Goal: Task Accomplishment & Management: Manage account settings

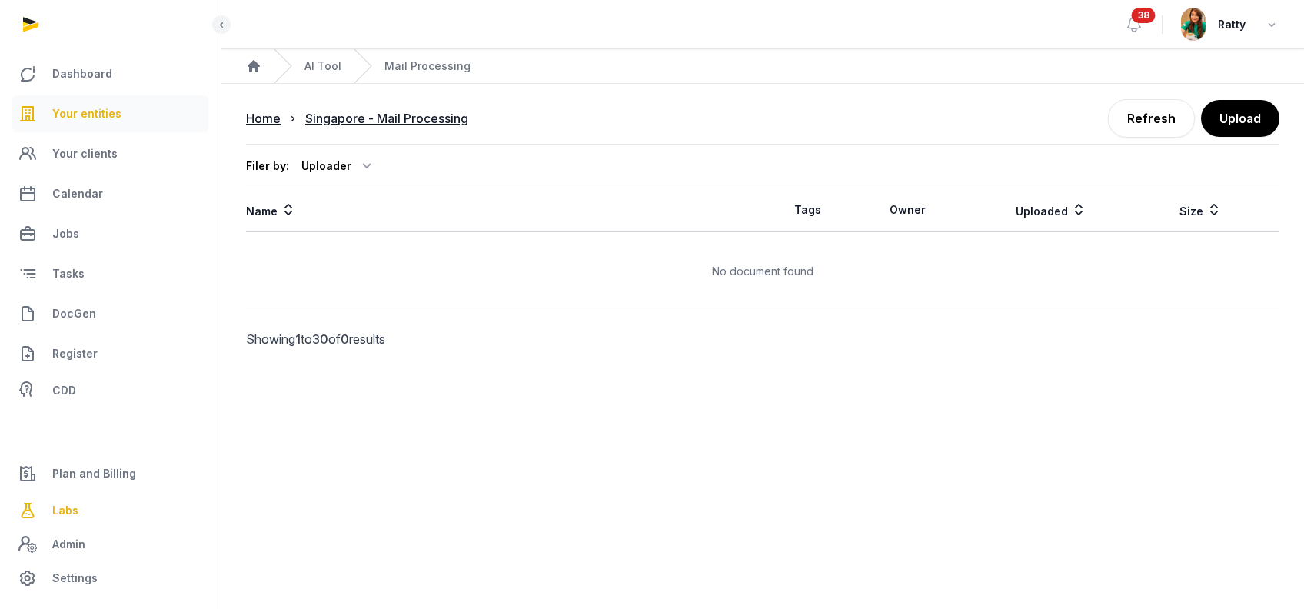
drag, startPoint x: 0, startPoint y: 0, endPoint x: 68, endPoint y: 111, distance: 129.8
click at [68, 111] on span "Your entities" at bounding box center [86, 114] width 69 height 18
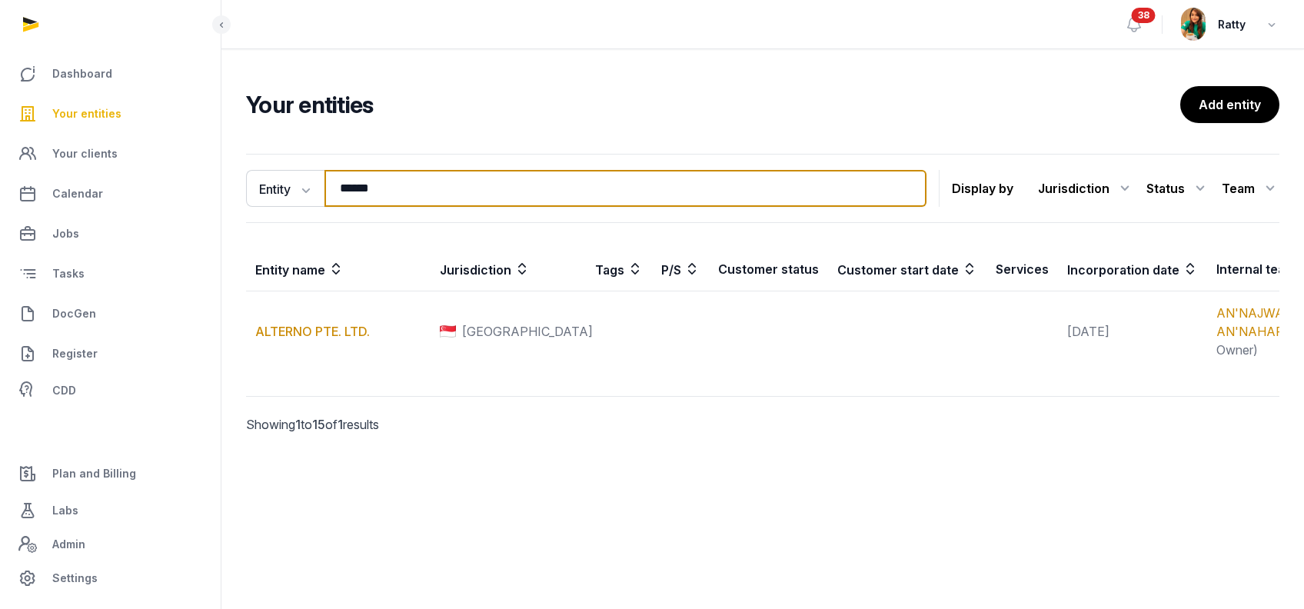
drag, startPoint x: 434, startPoint y: 192, endPoint x: -265, endPoint y: 118, distance: 702.3
click at [0, 118] on html "Dashboard Your entities Your clients Calendar Jobs Tasks DocGen Register CDD Pl…" at bounding box center [652, 304] width 1304 height 609
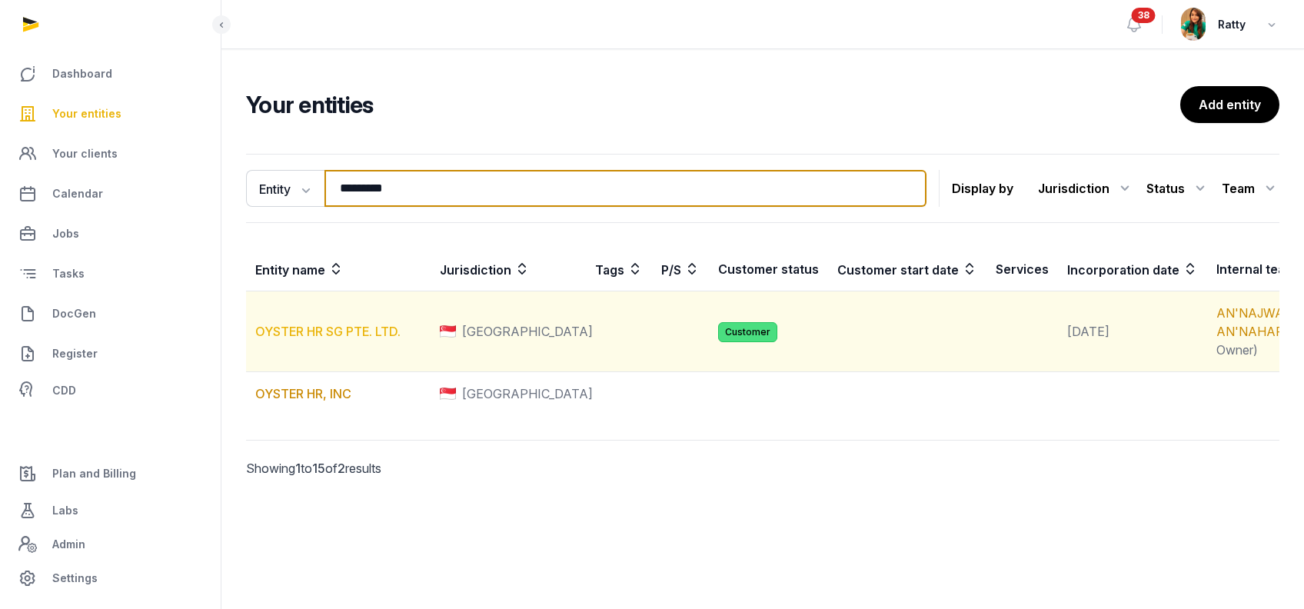
type input "*********"
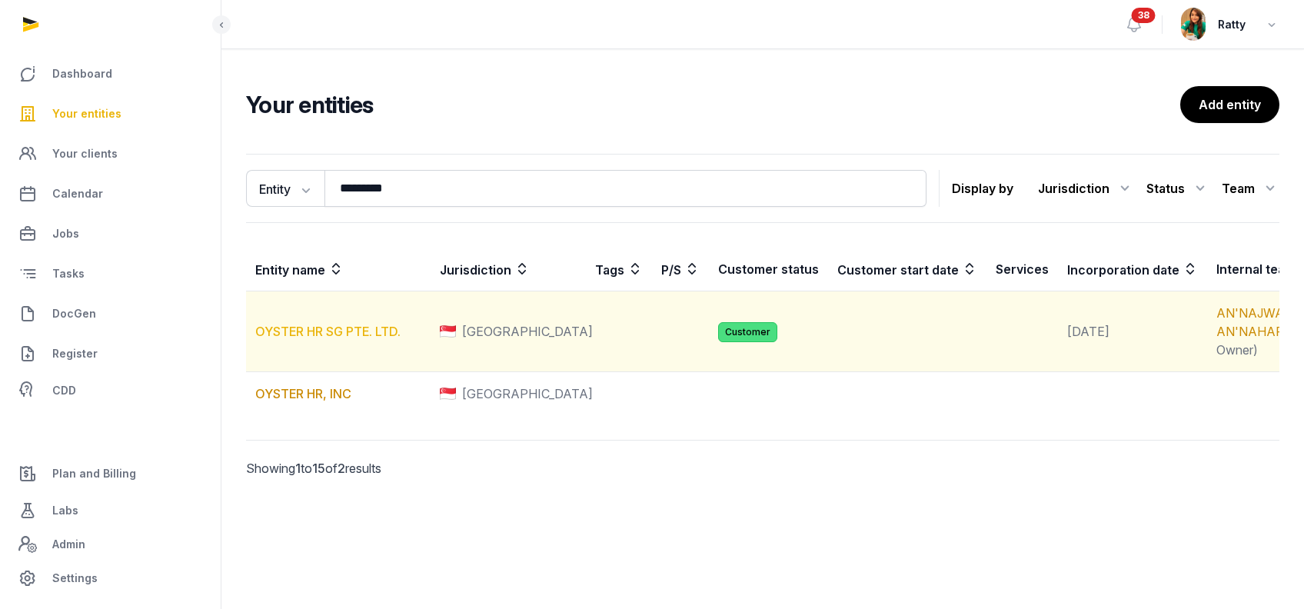
click at [310, 339] on link "OYSTER HR SG PTE. LTD." at bounding box center [327, 331] width 145 height 15
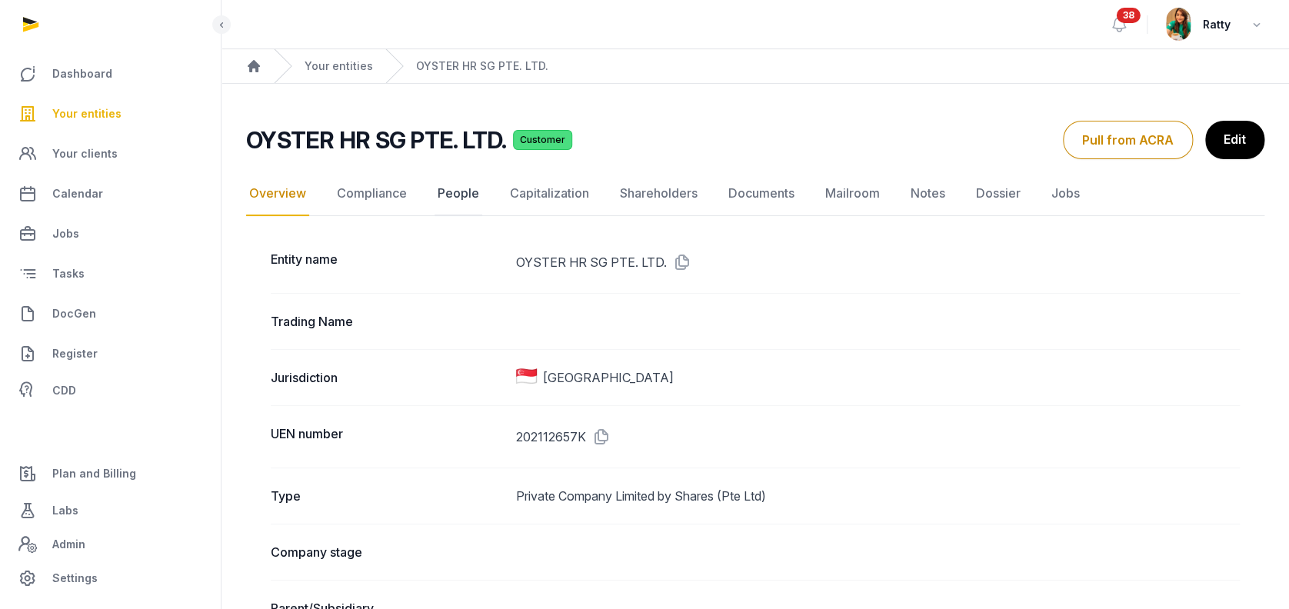
click at [449, 198] on link "People" at bounding box center [459, 194] width 48 height 45
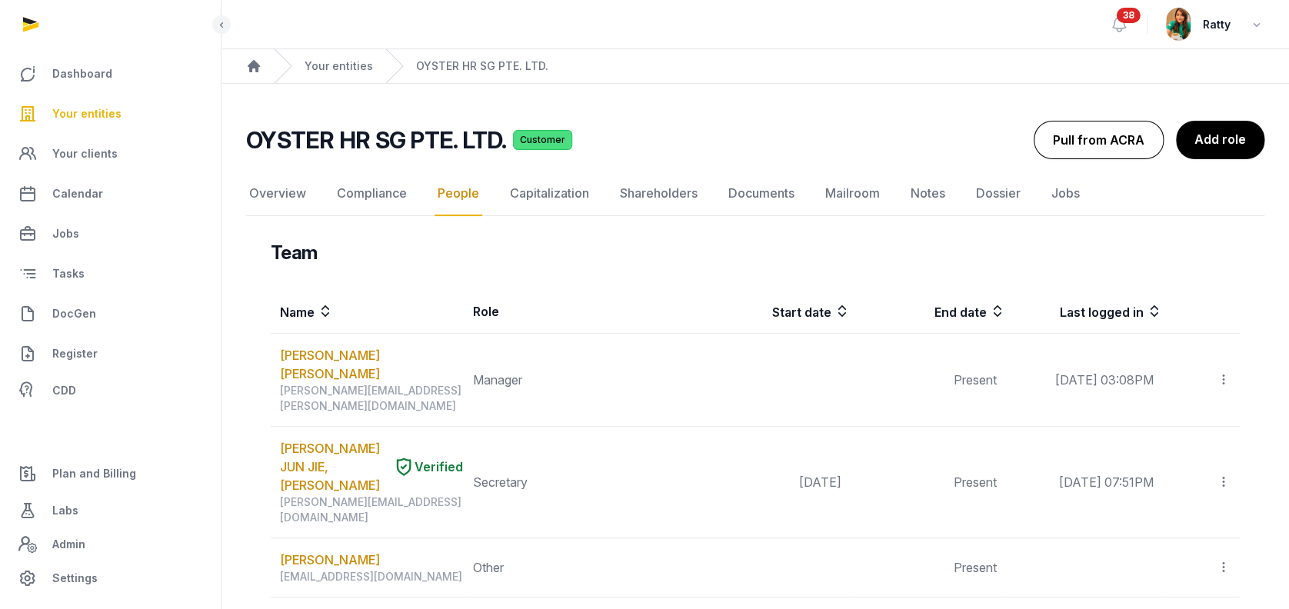
click at [1083, 132] on button "Pull from ACRA" at bounding box center [1099, 140] width 130 height 38
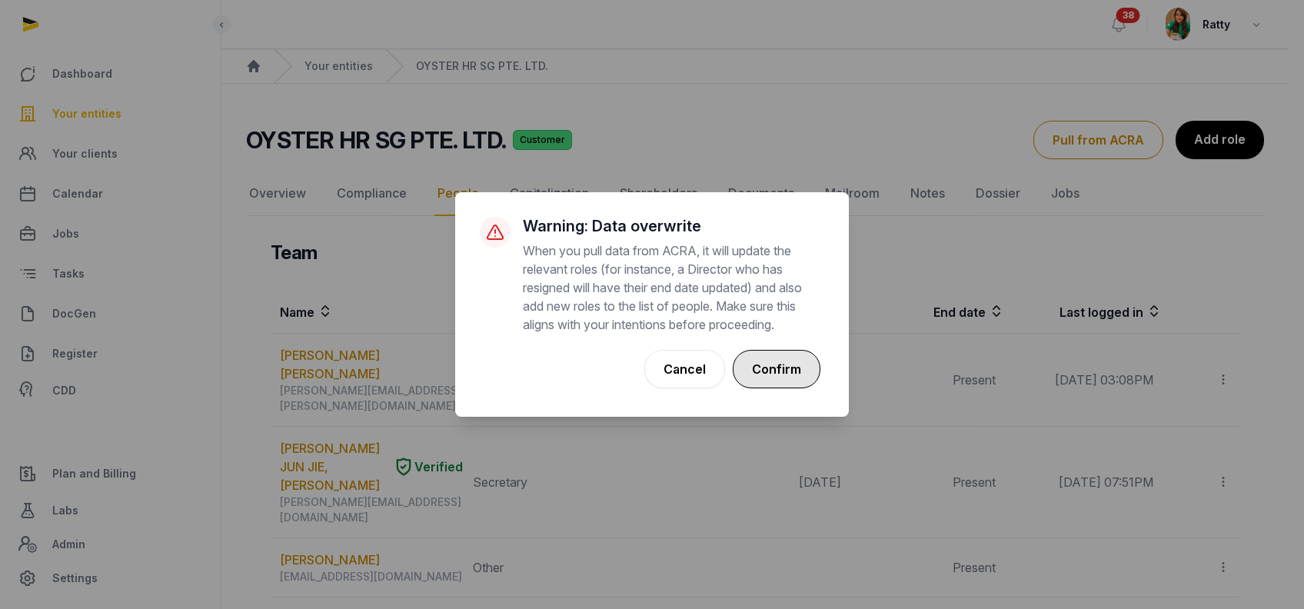
click at [771, 359] on button "Confirm" at bounding box center [777, 369] width 88 height 38
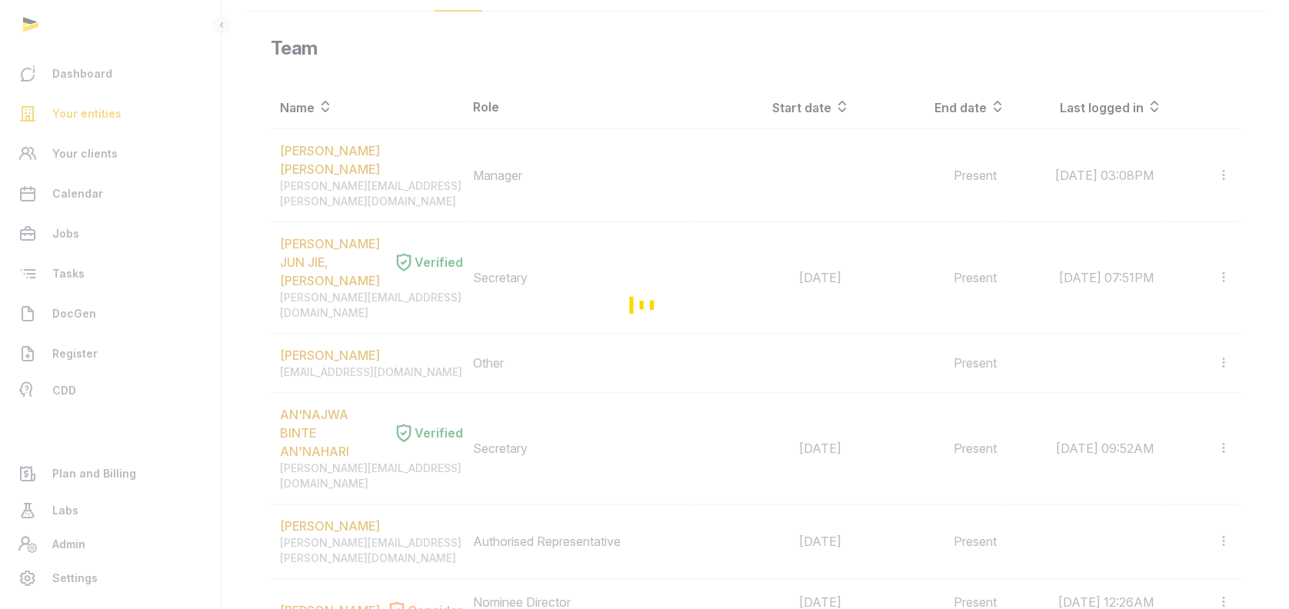
scroll to position [410, 0]
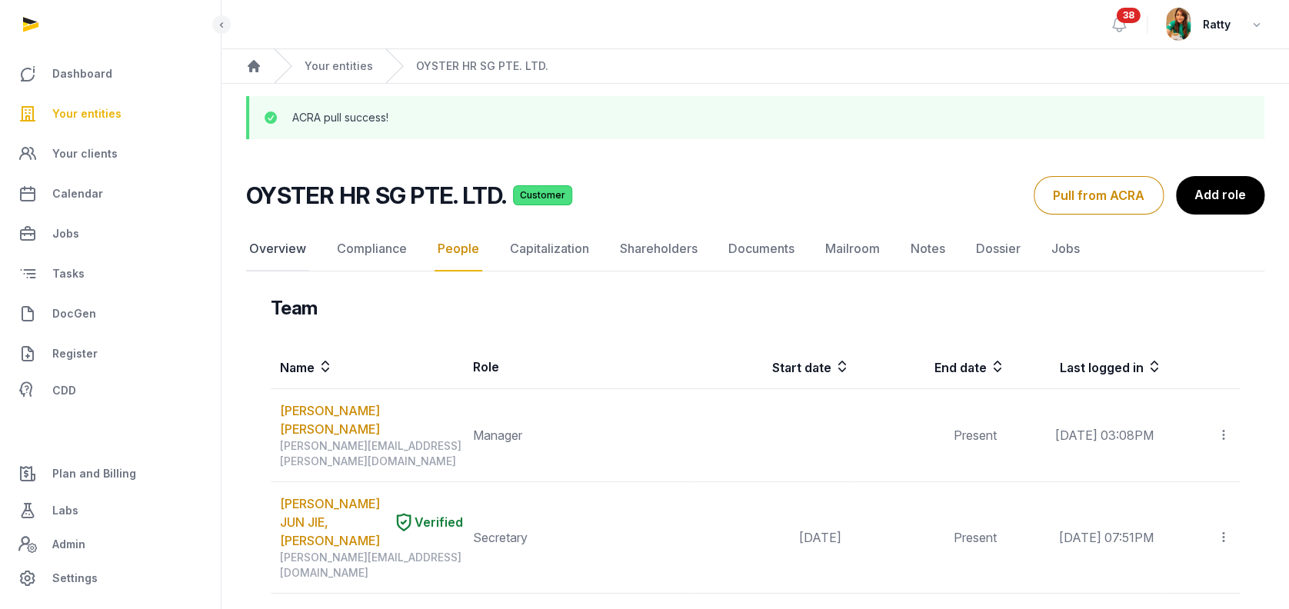
click at [288, 256] on link "Overview" at bounding box center [277, 249] width 63 height 45
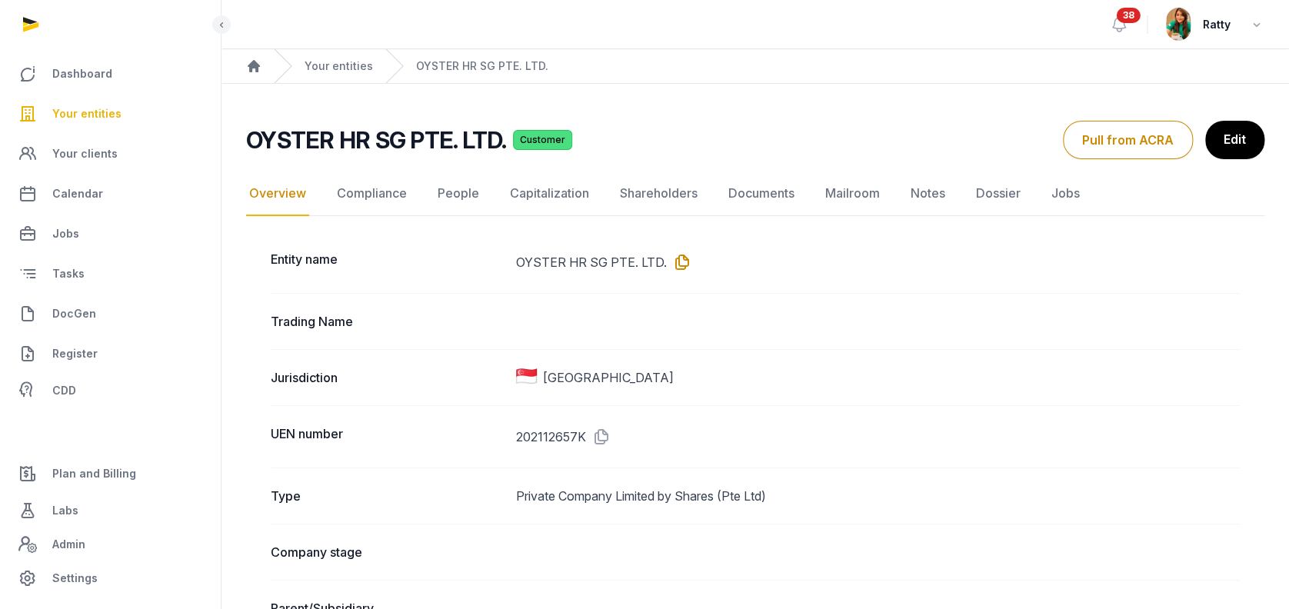
click at [682, 259] on icon at bounding box center [679, 262] width 25 height 25
drag, startPoint x: 595, startPoint y: 432, endPoint x: 578, endPoint y: 443, distance: 20.7
click at [595, 432] on icon at bounding box center [598, 437] width 25 height 25
click at [1159, 147] on button "Pull from ACRA" at bounding box center [1128, 140] width 130 height 38
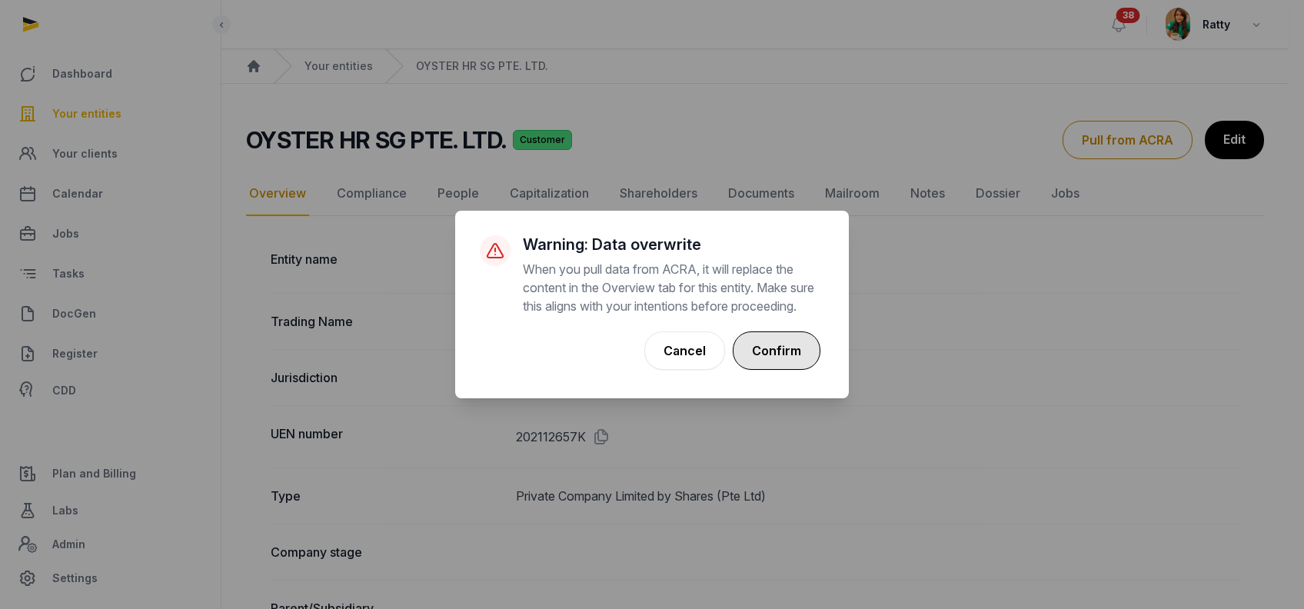
click at [785, 367] on button "Confirm" at bounding box center [777, 350] width 88 height 38
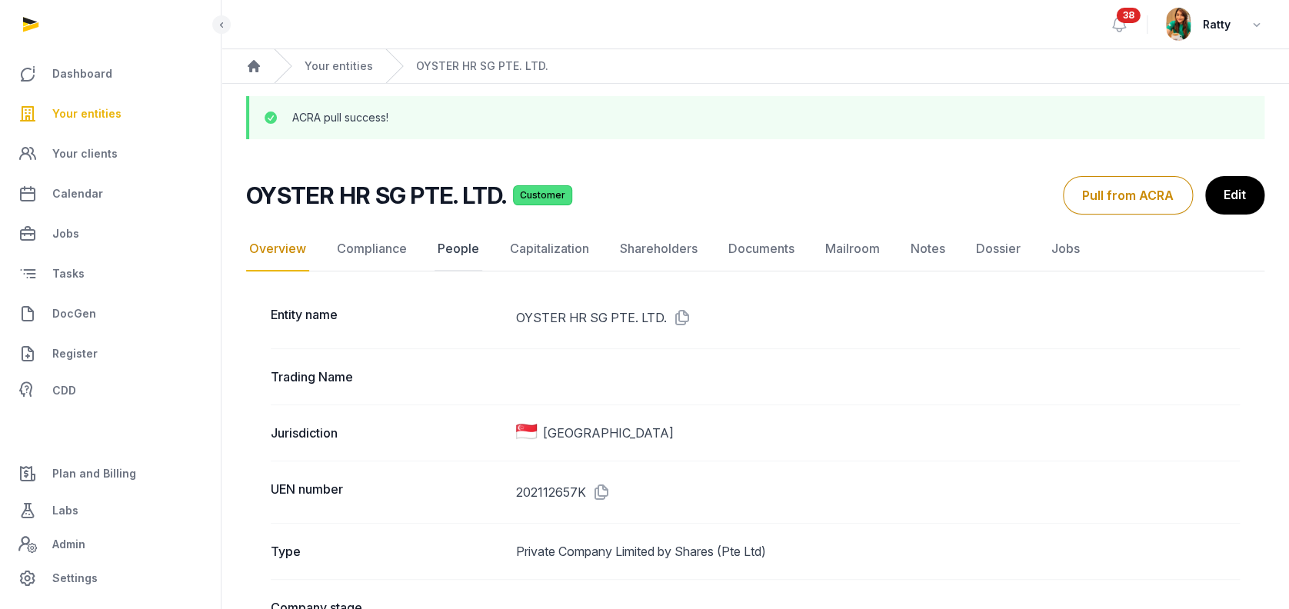
click at [461, 241] on link "People" at bounding box center [459, 249] width 48 height 45
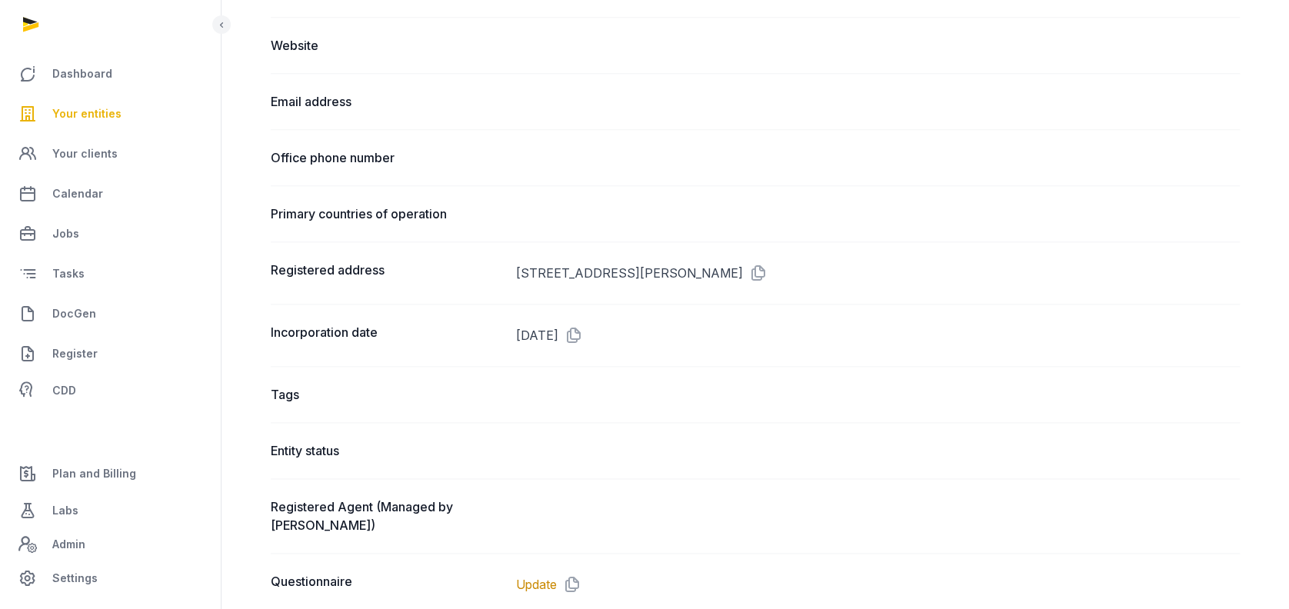
scroll to position [628, 0]
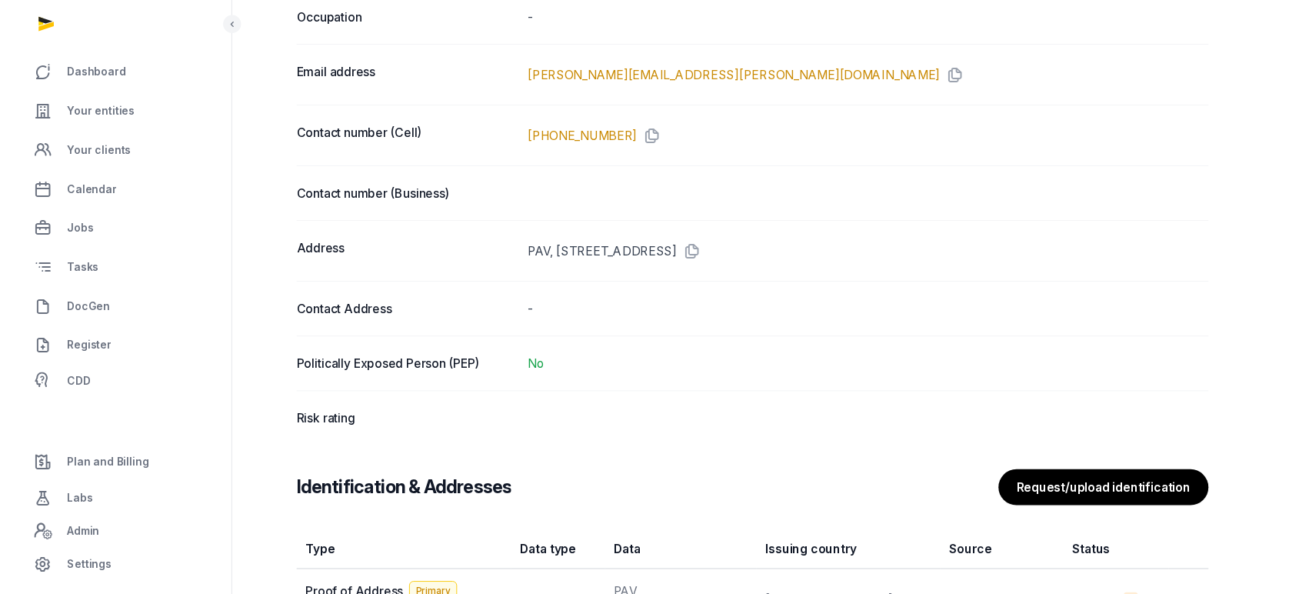
scroll to position [857, 0]
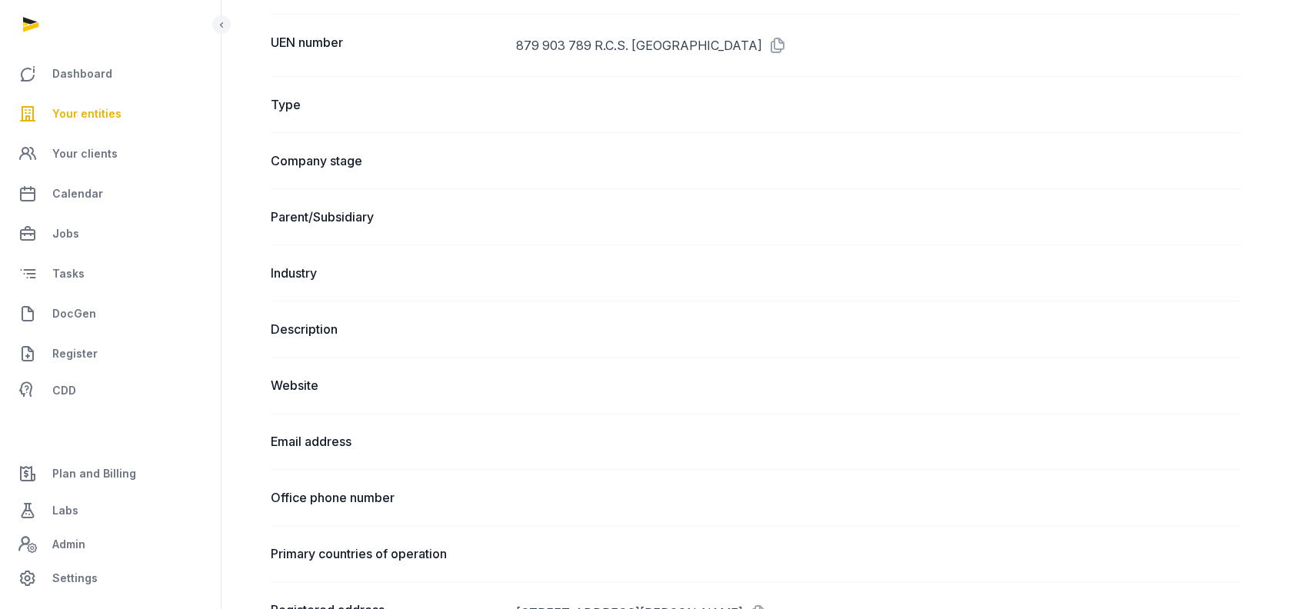
scroll to position [12, 0]
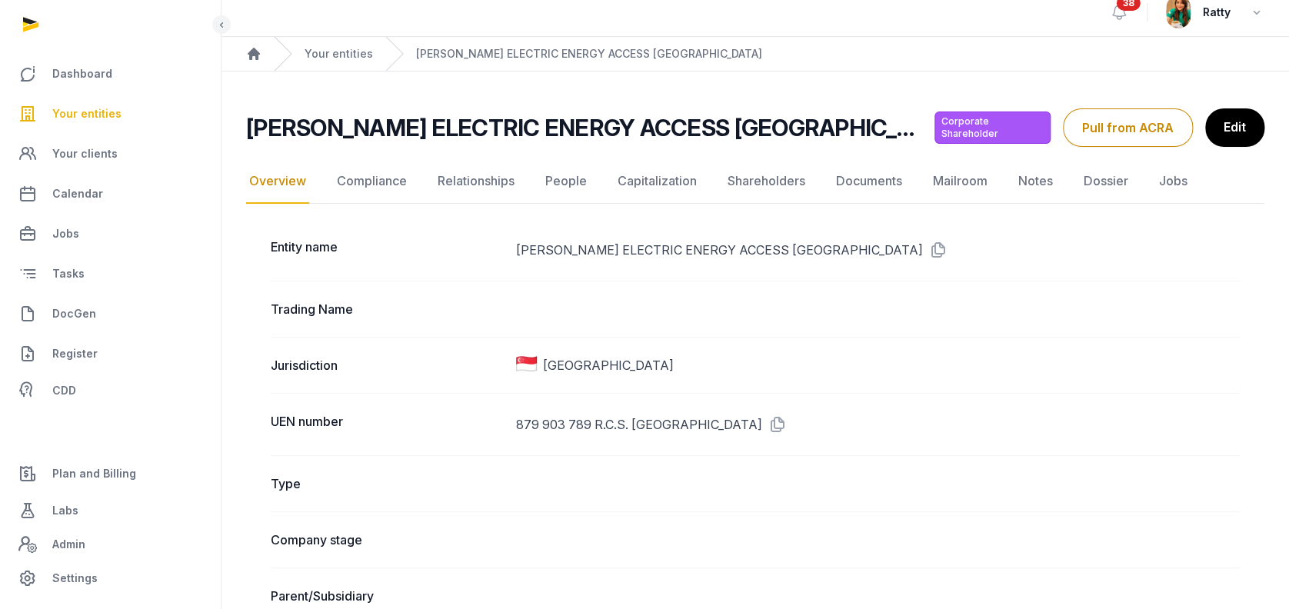
click at [60, 112] on span "Your entities" at bounding box center [86, 114] width 69 height 18
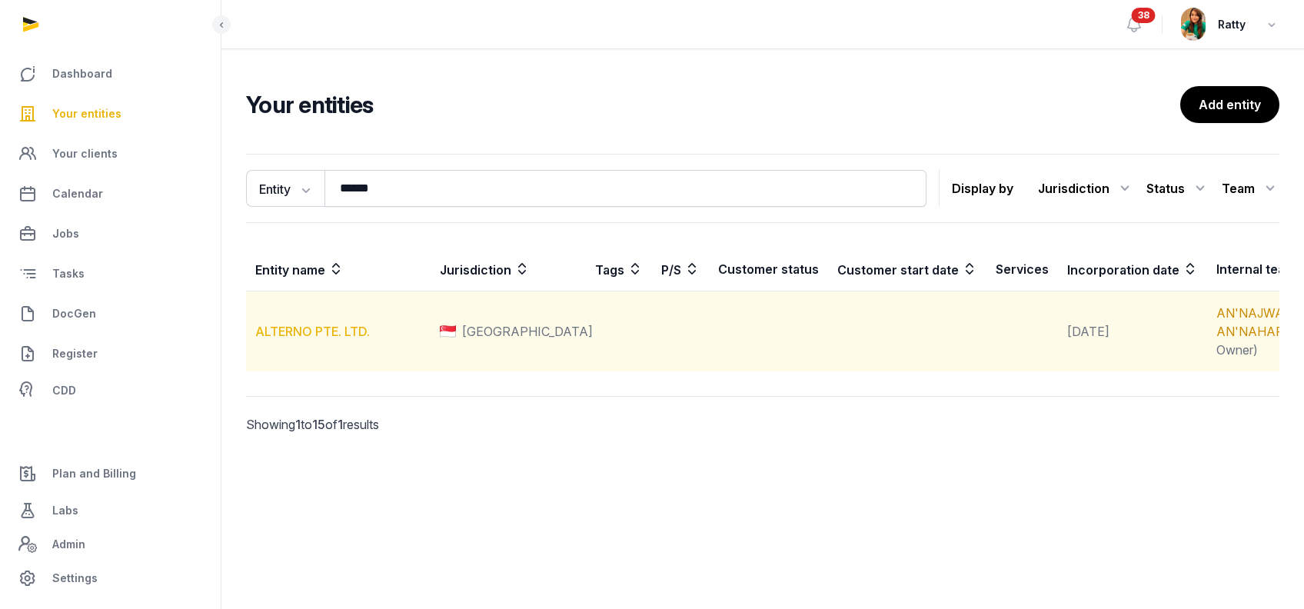
click at [301, 339] on link "ALTERNO PTE. LTD." at bounding box center [312, 331] width 115 height 15
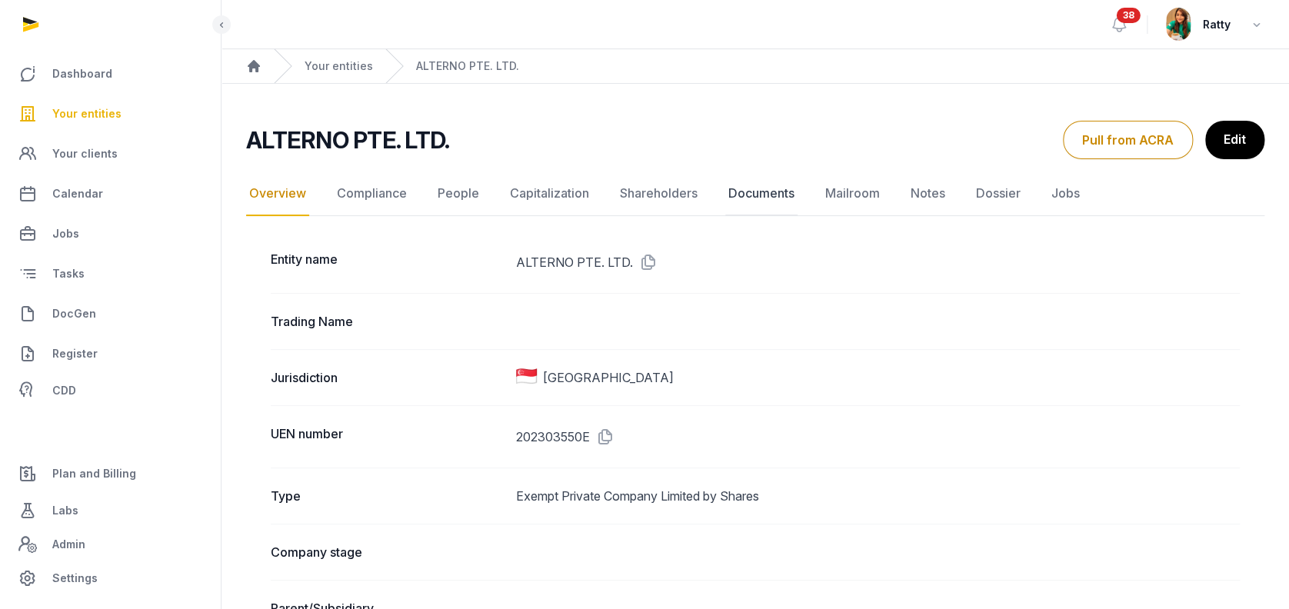
click at [762, 197] on link "Documents" at bounding box center [761, 194] width 72 height 45
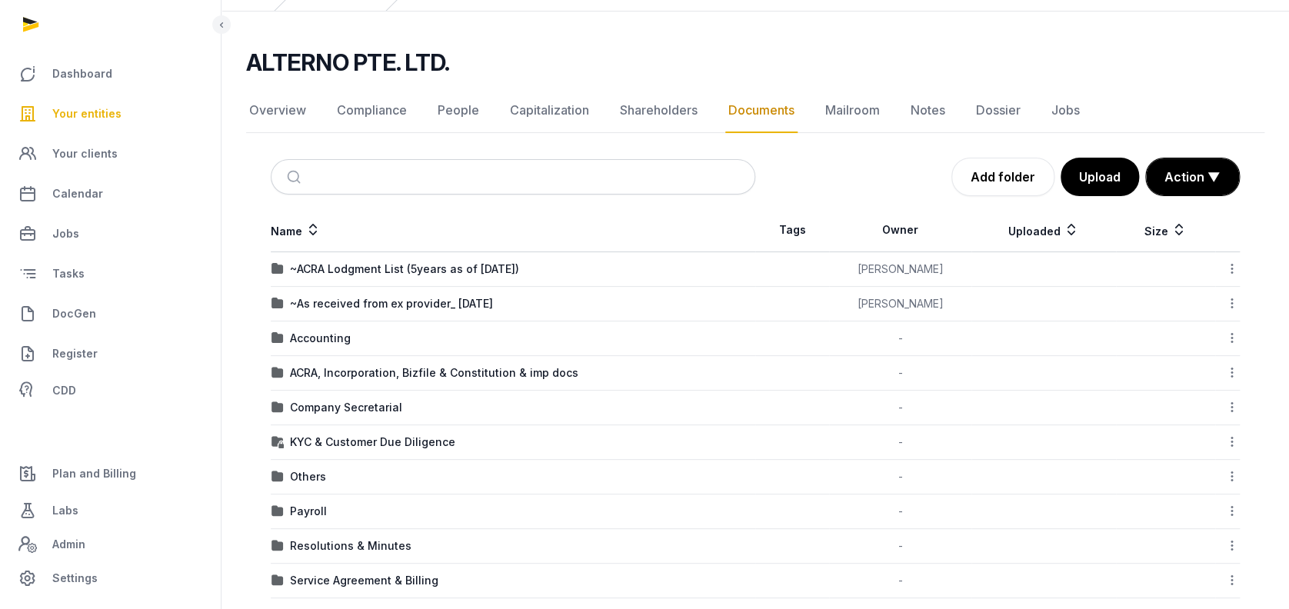
scroll to position [102, 0]
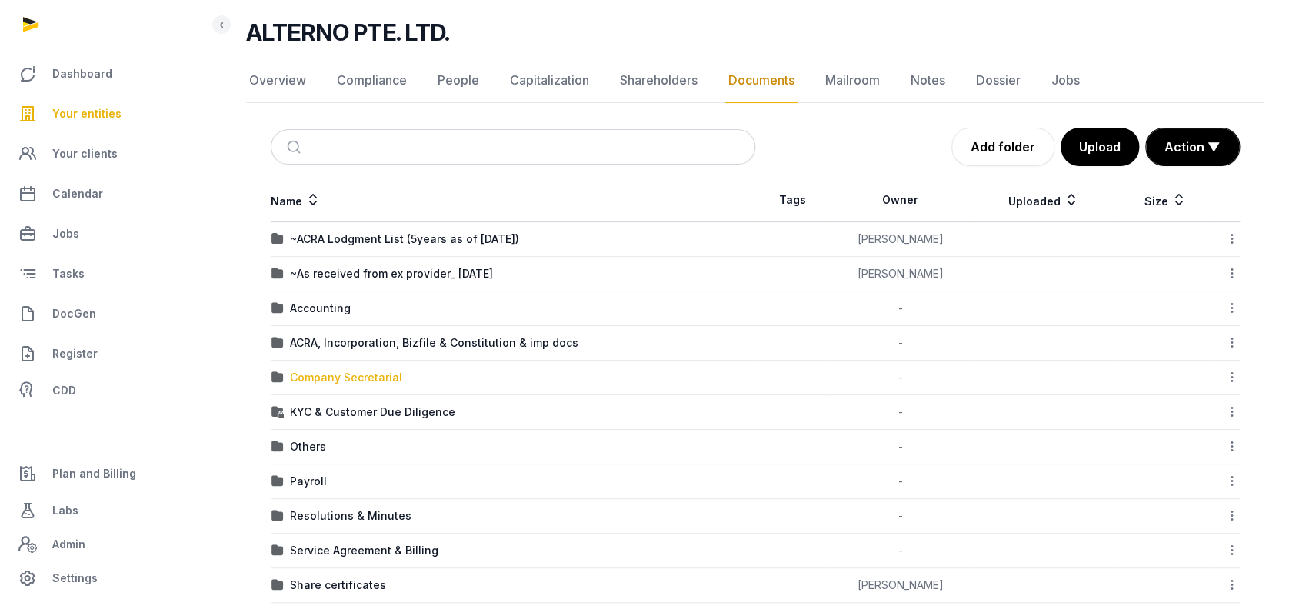
click at [345, 376] on div "Company Secretarial" at bounding box center [346, 377] width 112 height 15
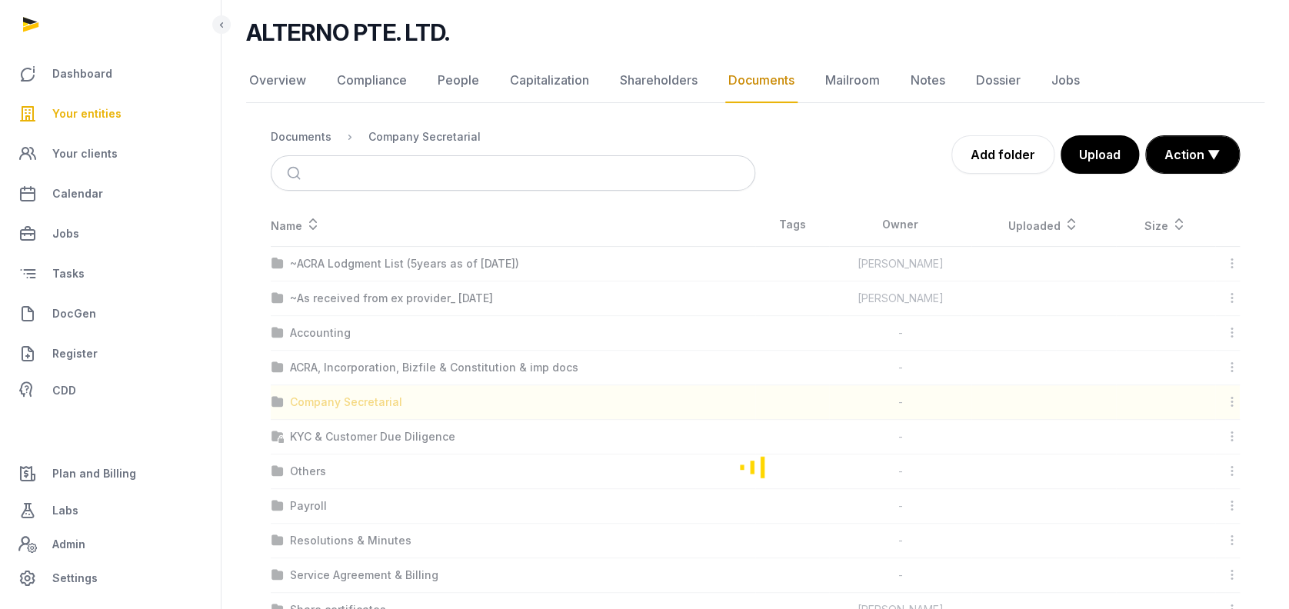
scroll to position [20, 0]
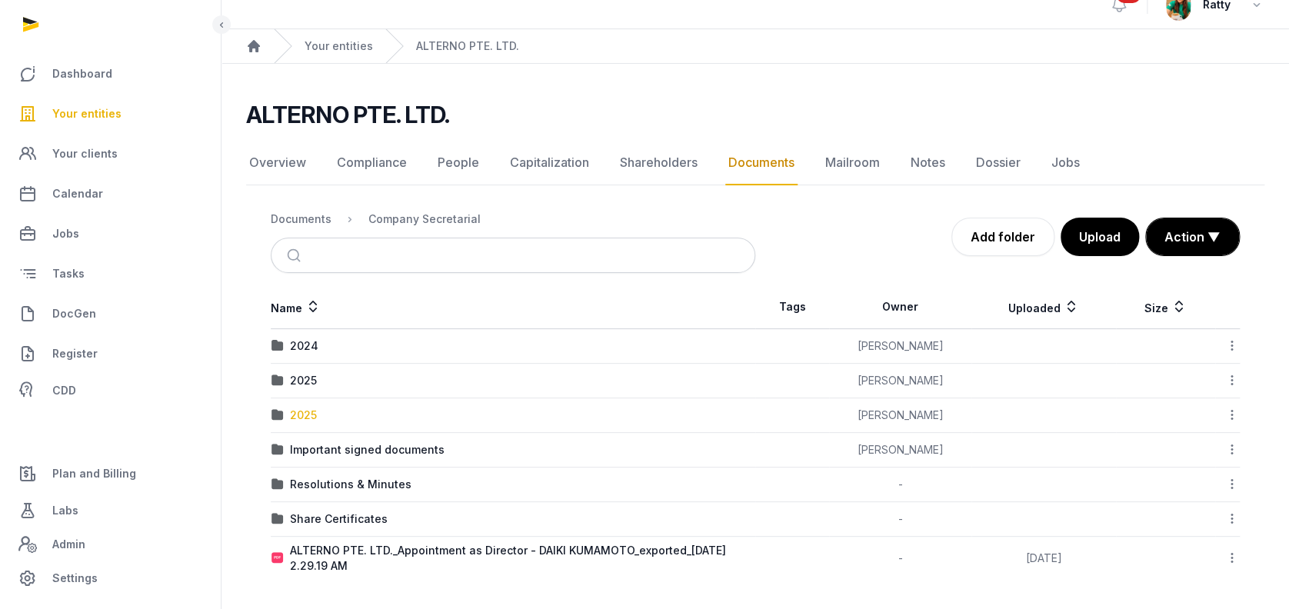
click at [305, 411] on div "2025" at bounding box center [303, 415] width 27 height 15
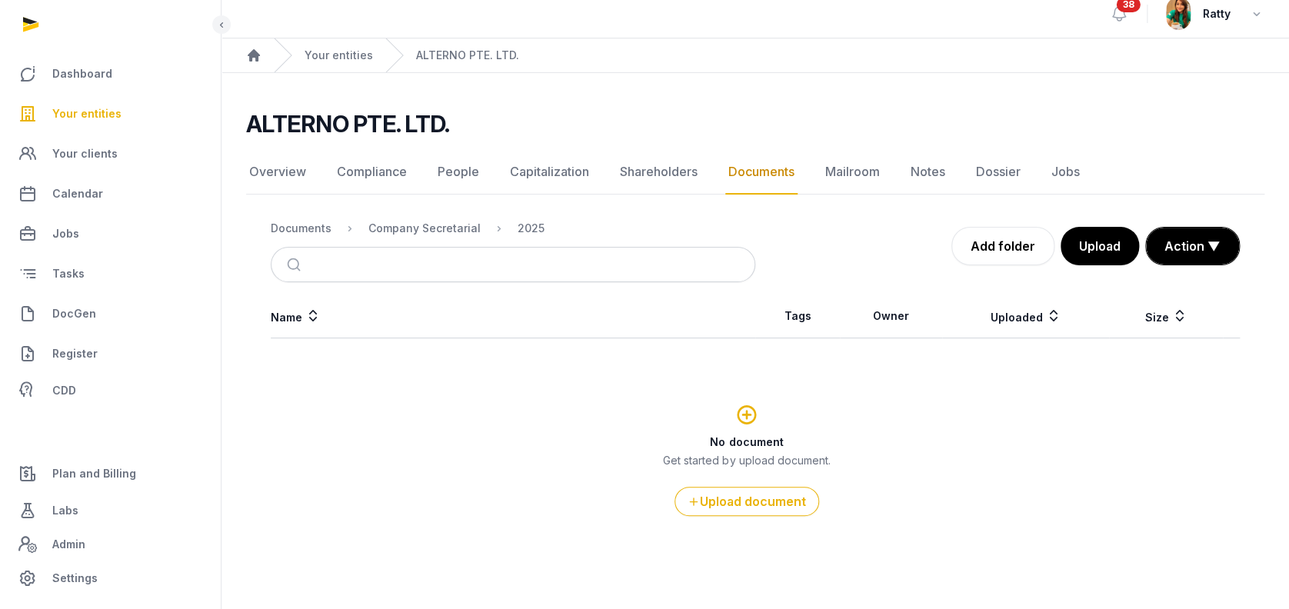
scroll to position [10, 0]
click at [391, 228] on div "Company Secretarial" at bounding box center [424, 229] width 112 height 15
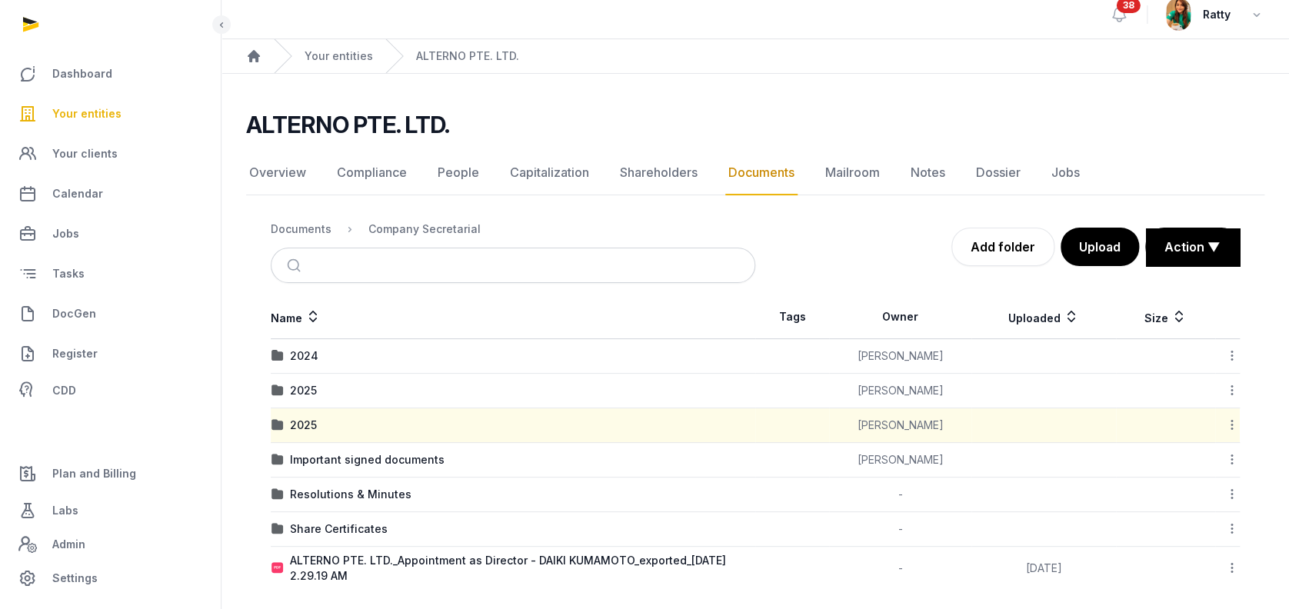
scroll to position [20, 0]
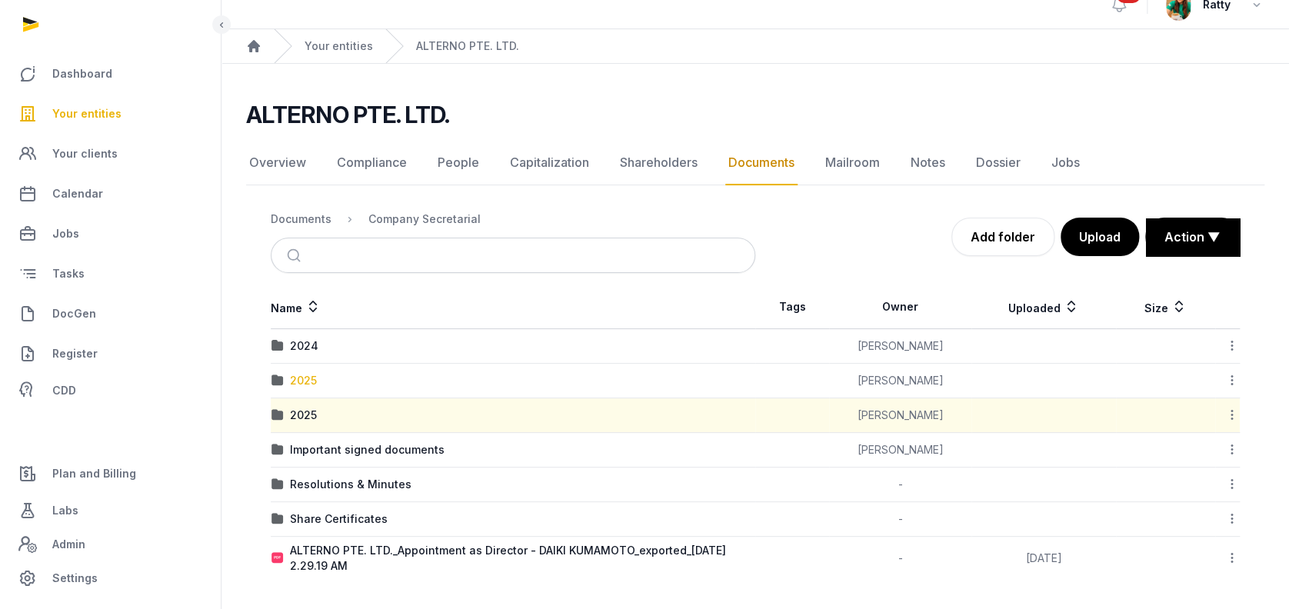
click at [310, 382] on div "2025" at bounding box center [303, 380] width 27 height 15
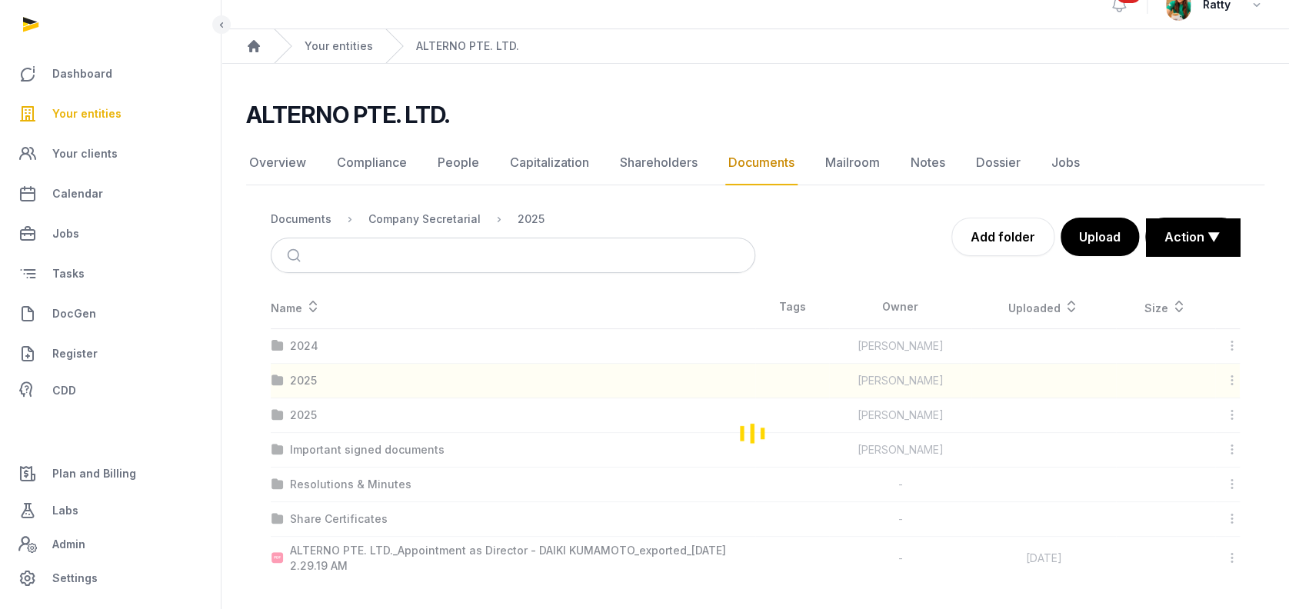
scroll to position [10, 0]
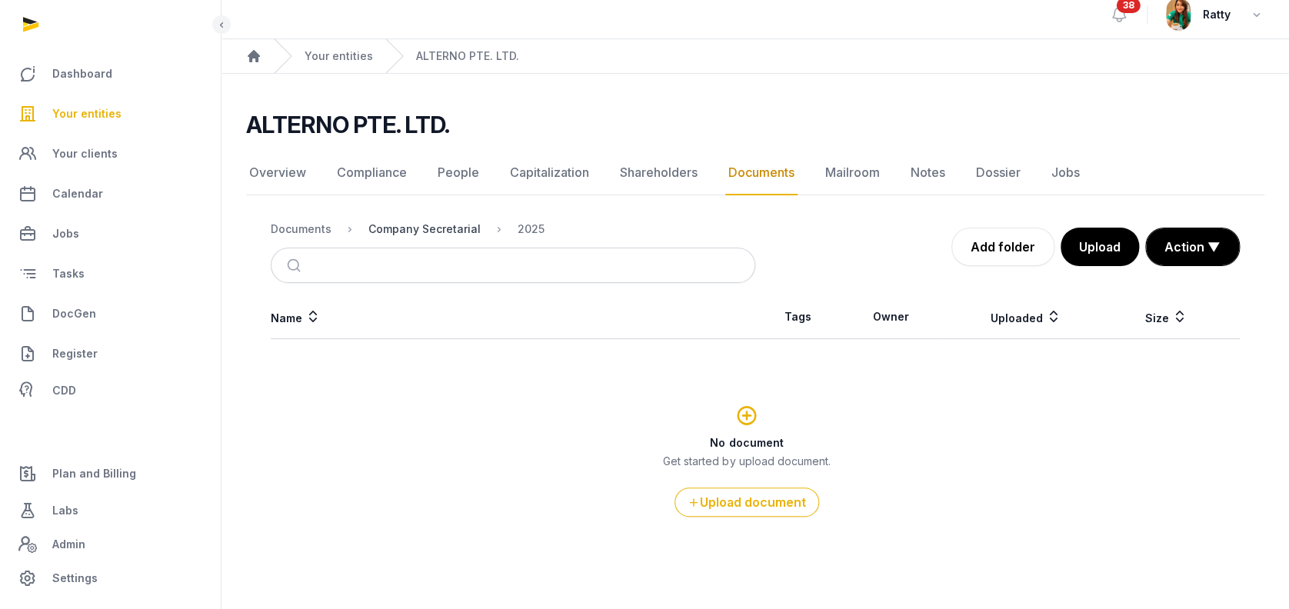
click at [400, 230] on div "Company Secretarial" at bounding box center [424, 229] width 112 height 15
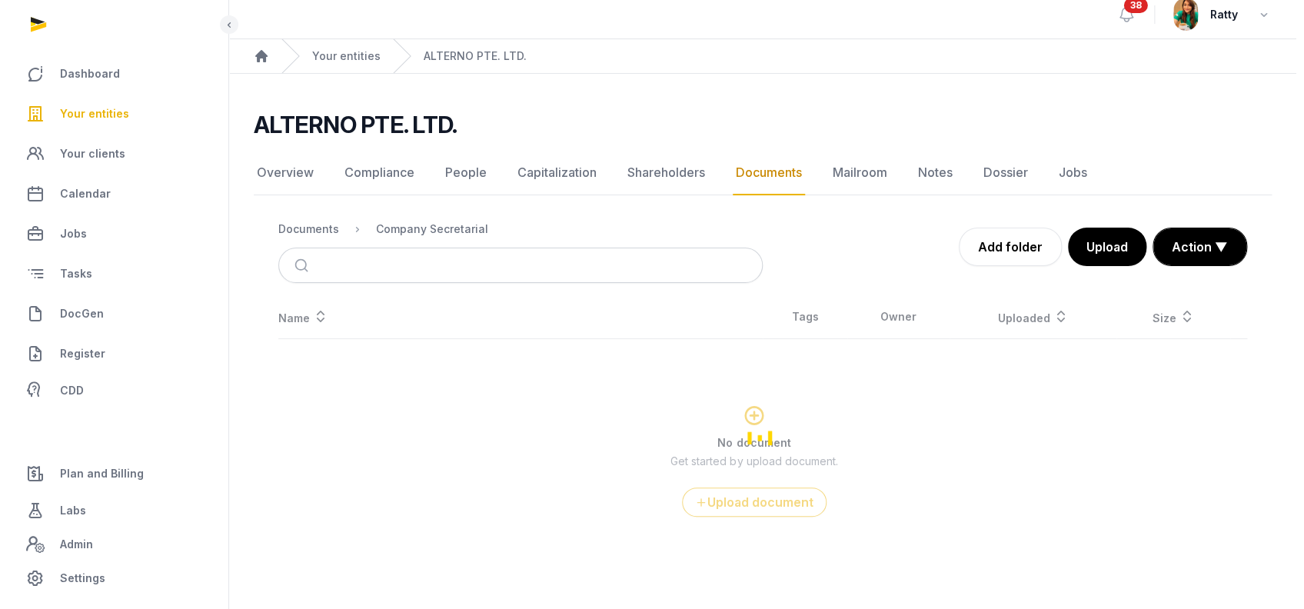
scroll to position [20, 0]
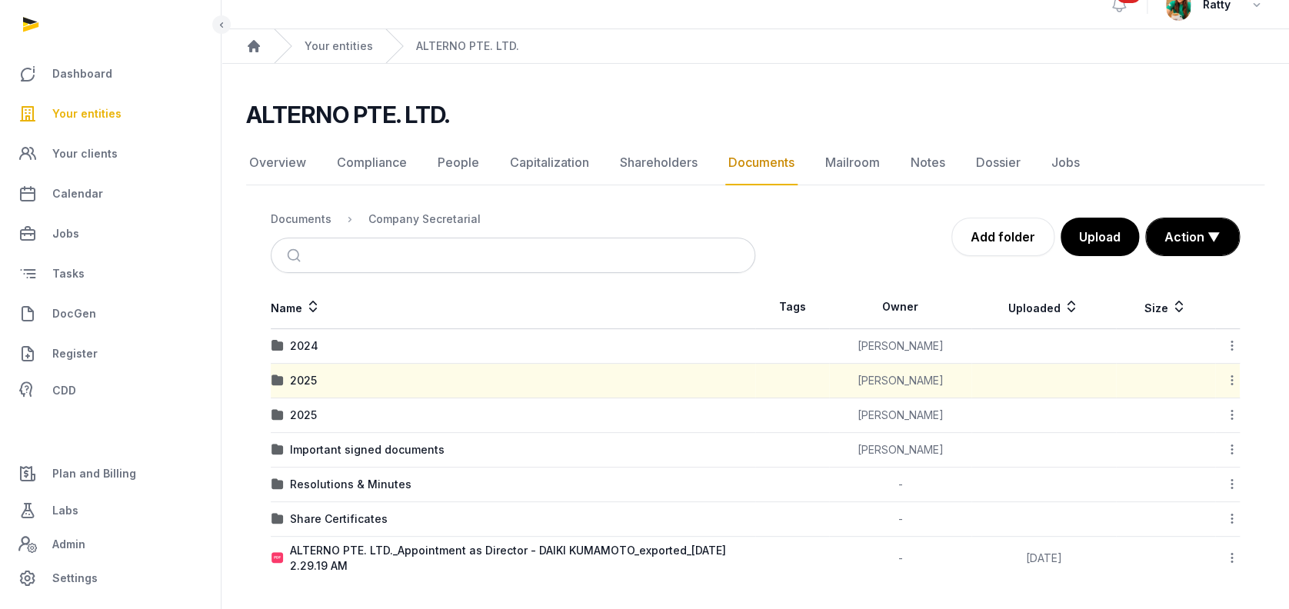
click at [1233, 379] on icon at bounding box center [1232, 380] width 14 height 16
click at [1211, 576] on div "Delete" at bounding box center [1177, 587] width 123 height 28
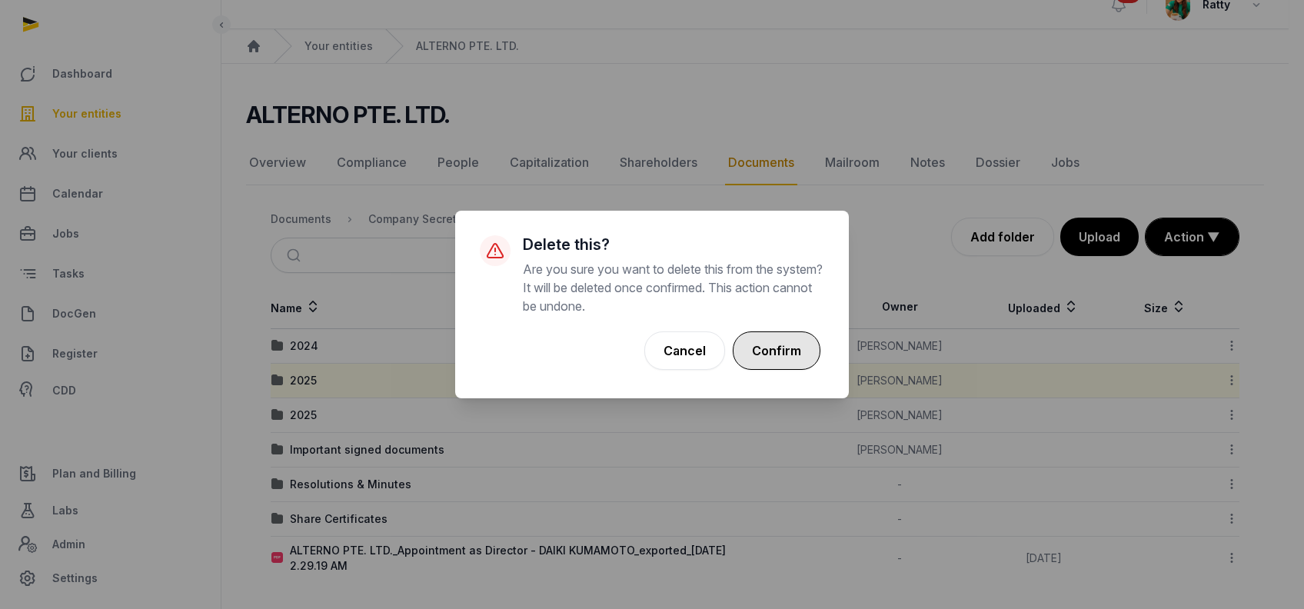
click at [799, 350] on button "Confirm" at bounding box center [777, 350] width 88 height 38
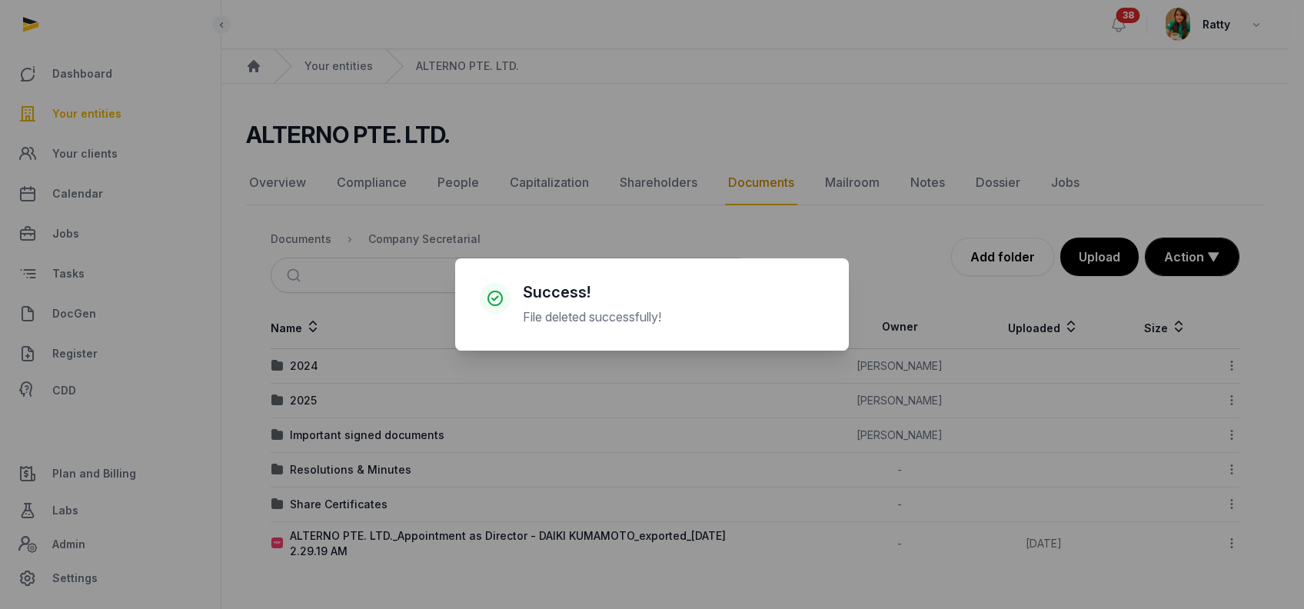
scroll to position [0, 0]
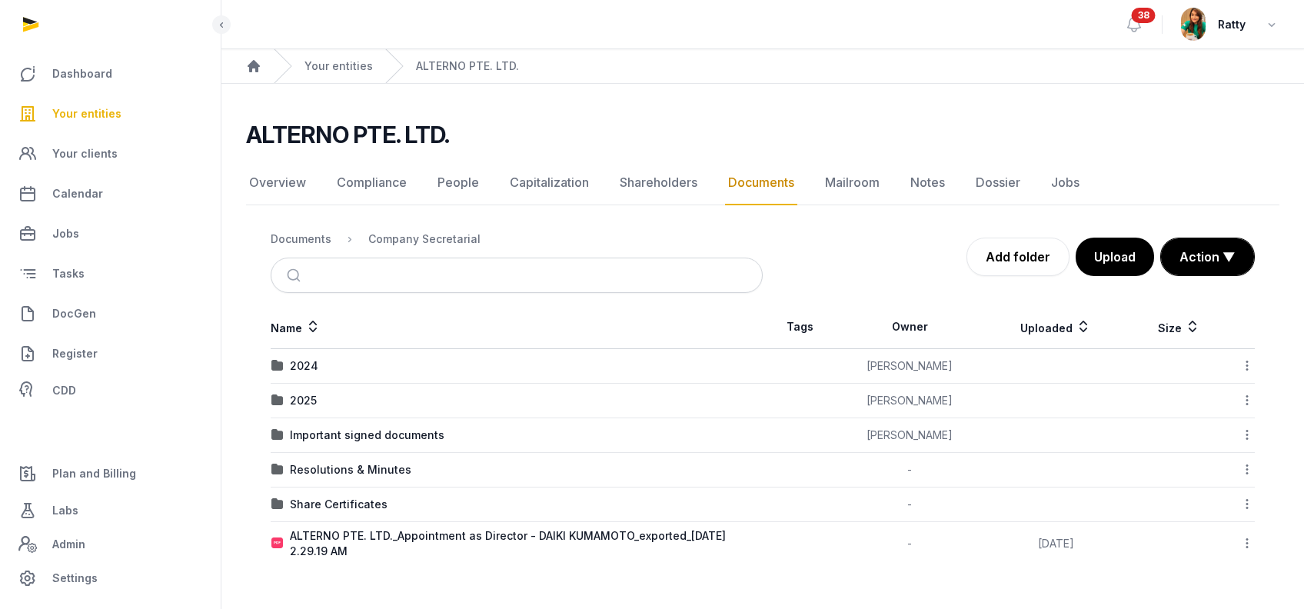
click at [302, 366] on div "2024" at bounding box center [304, 365] width 28 height 15
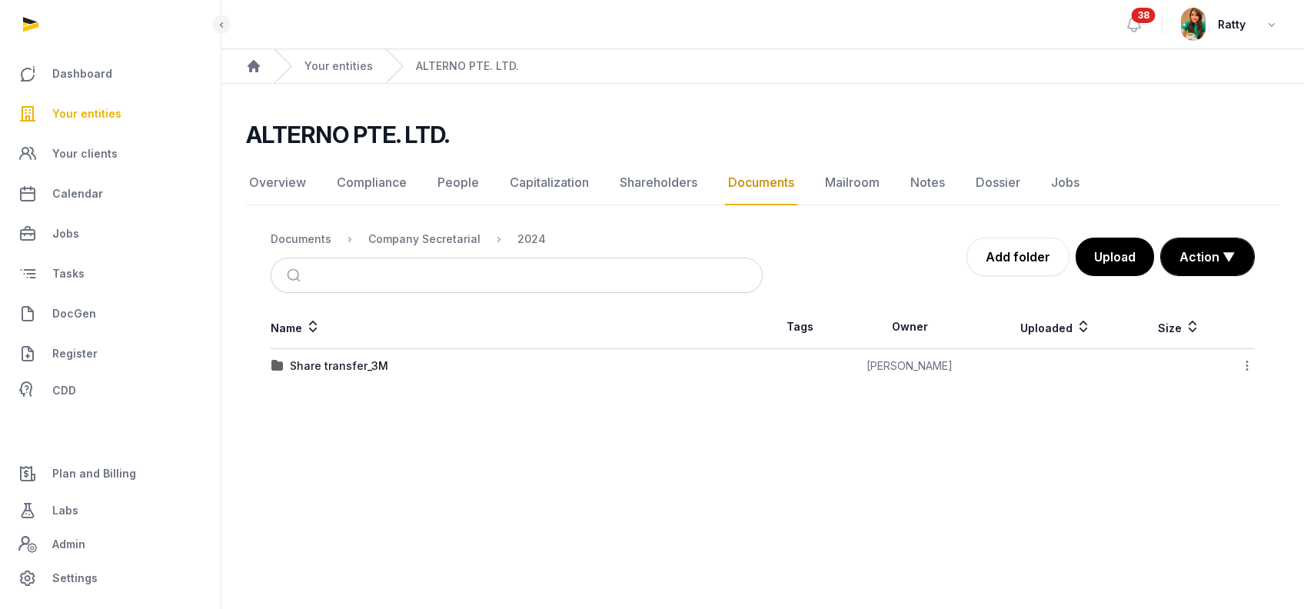
click at [302, 366] on div "Share transfer_3M" at bounding box center [339, 365] width 98 height 15
